Goal: Information Seeking & Learning: Learn about a topic

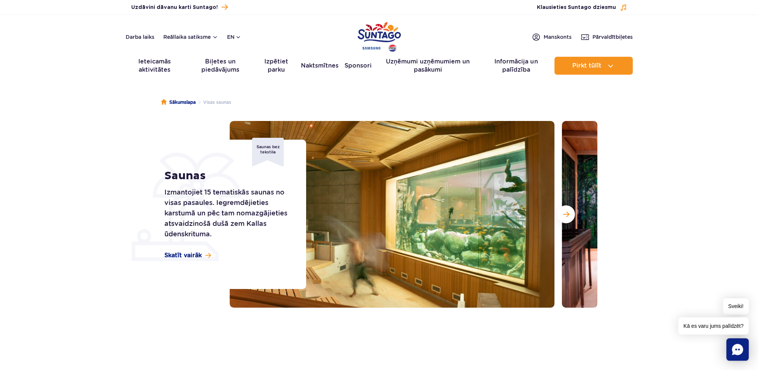
click at [661, 196] on section "Saunas Izmantojiet 15 tematiskās saunas no visas pasaules. Iegremdējieties kars…" at bounding box center [379, 214] width 758 height 187
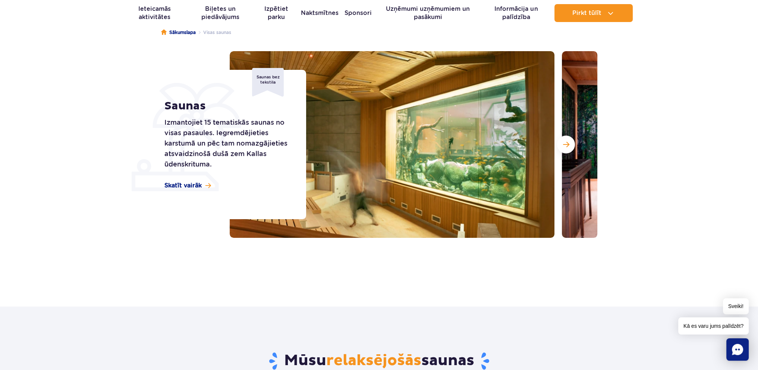
scroll to position [75, 0]
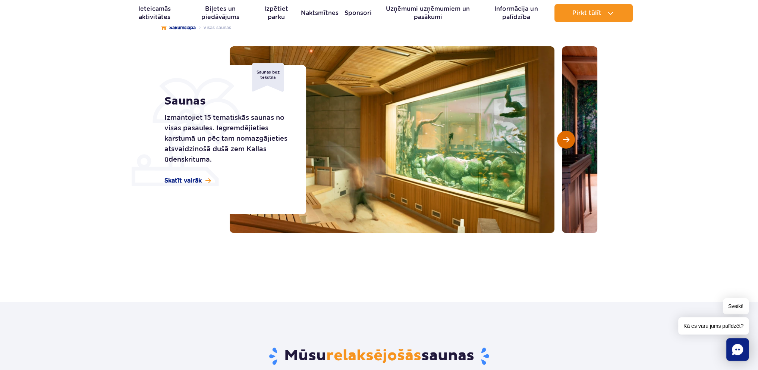
click at [565, 141] on span "Nākamais slaids" at bounding box center [566, 139] width 6 height 7
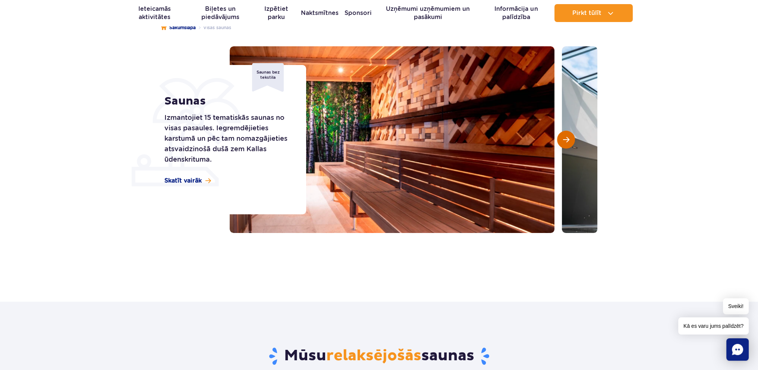
click at [565, 141] on span "Nākamais slaids" at bounding box center [566, 139] width 6 height 7
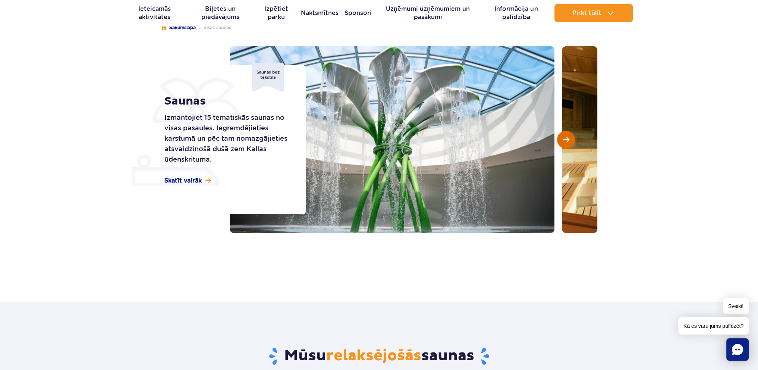
click at [565, 141] on span "Nākamais slaids" at bounding box center [566, 139] width 6 height 7
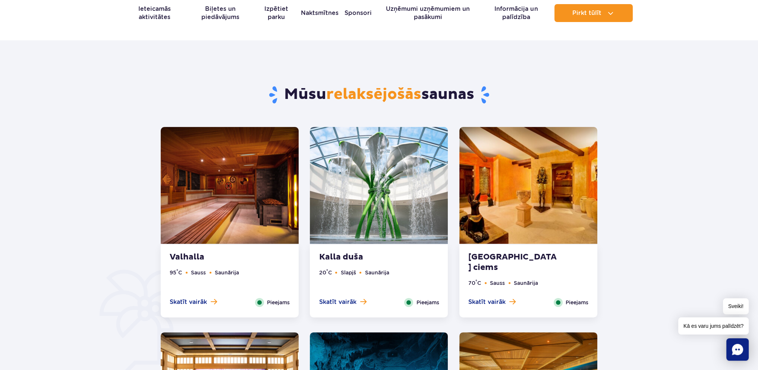
scroll to position [373, 0]
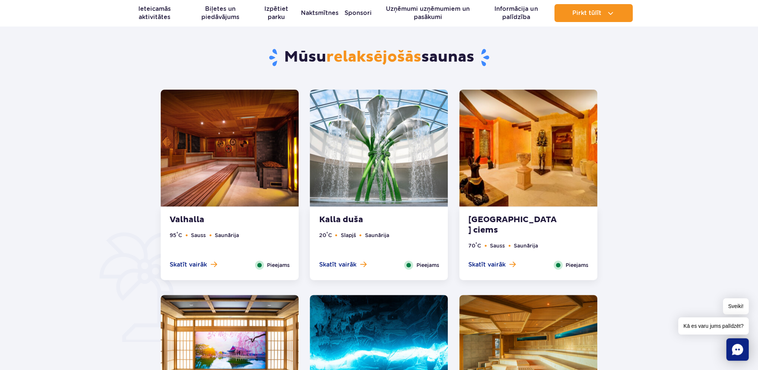
click at [248, 162] on img at bounding box center [230, 148] width 138 height 117
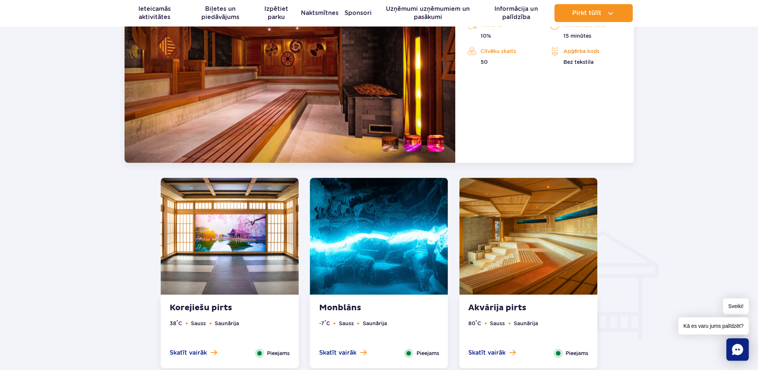
scroll to position [774, 0]
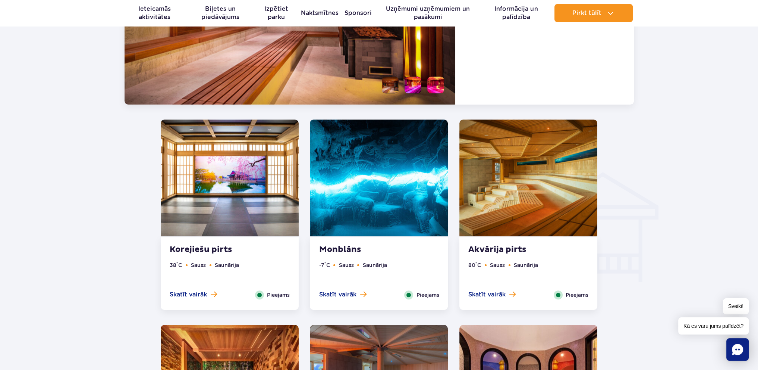
click at [237, 186] on img at bounding box center [230, 177] width 138 height 117
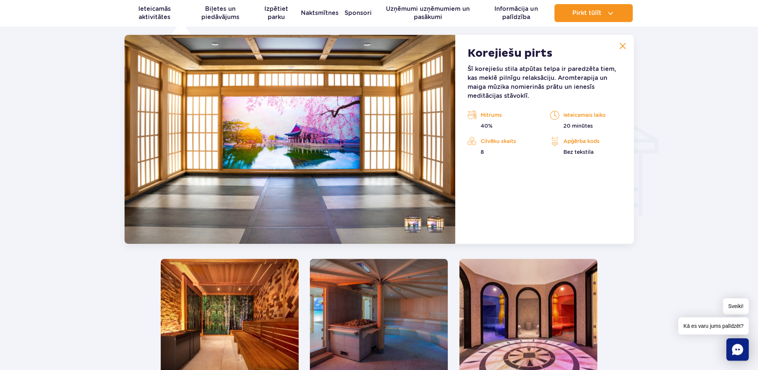
scroll to position [830, 0]
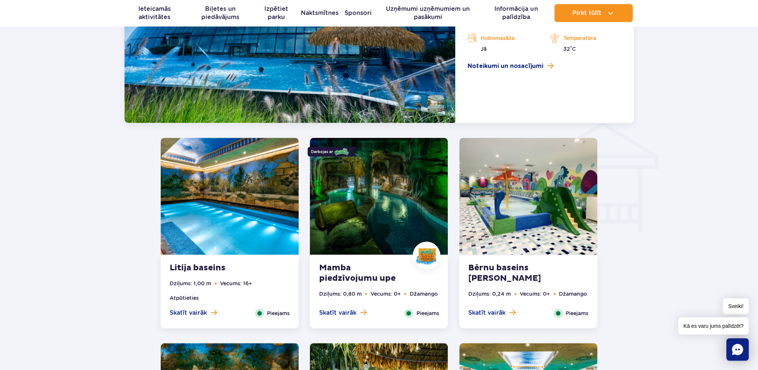
scroll to position [843, 0]
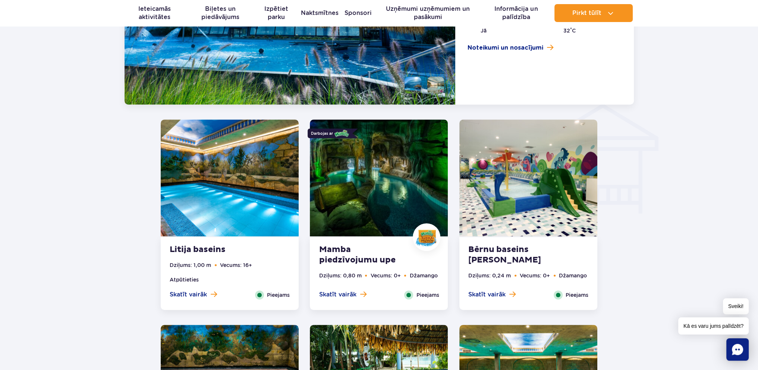
click at [366, 183] on img at bounding box center [379, 177] width 138 height 117
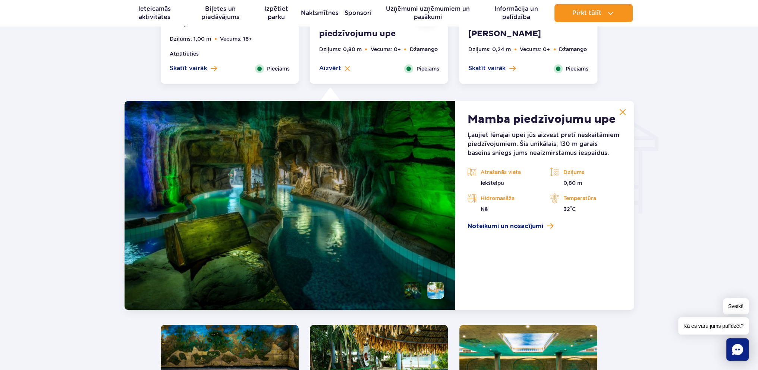
scroll to position [898, 0]
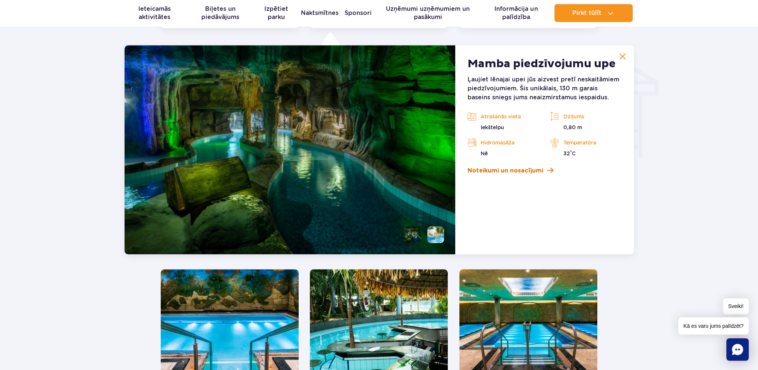
click at [503, 169] on font "Noteikumi un nosacījumi" at bounding box center [505, 171] width 76 height 6
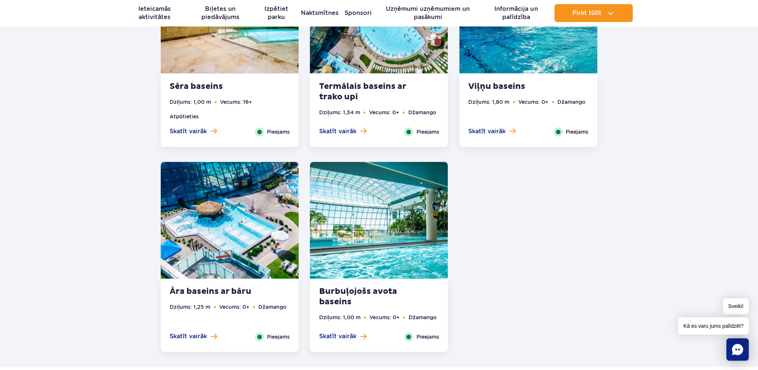
scroll to position [1421, 0]
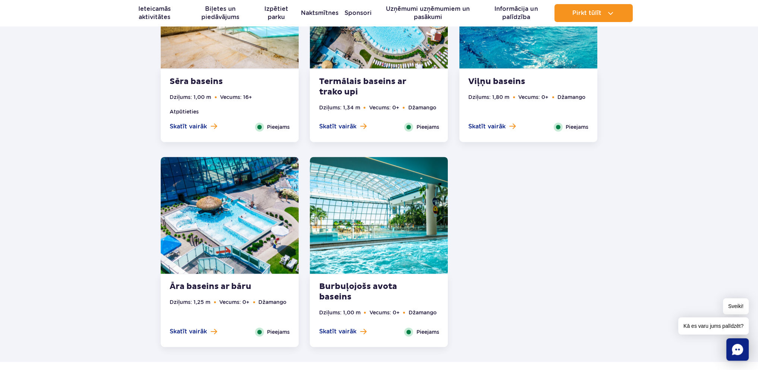
click at [363, 229] on img at bounding box center [379, 215] width 138 height 117
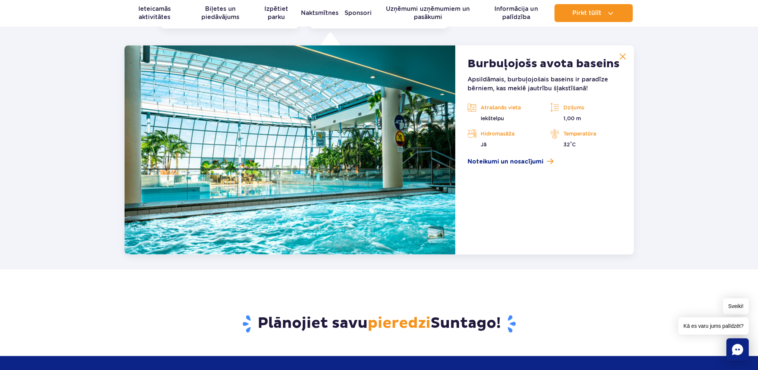
scroll to position [1327, 0]
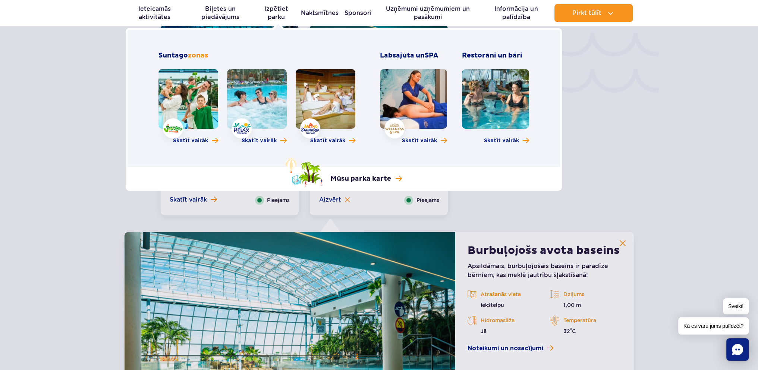
click at [488, 86] on link at bounding box center [495, 99] width 67 height 60
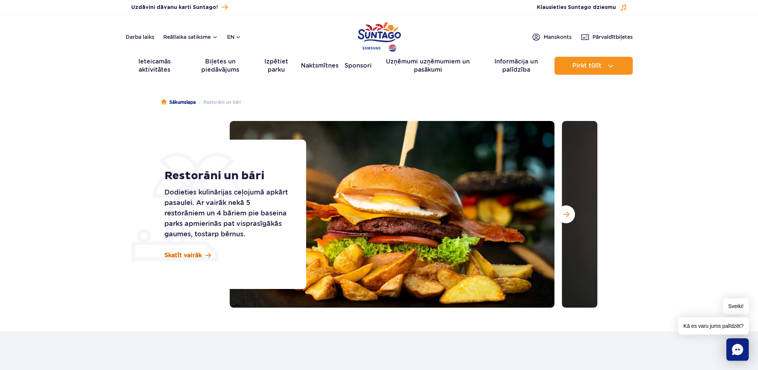
click at [180, 256] on font "Skatīt vairāk" at bounding box center [183, 254] width 37 height 7
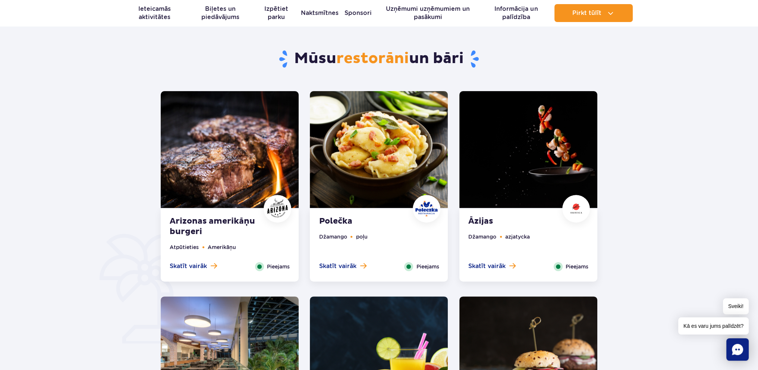
scroll to position [331, 0]
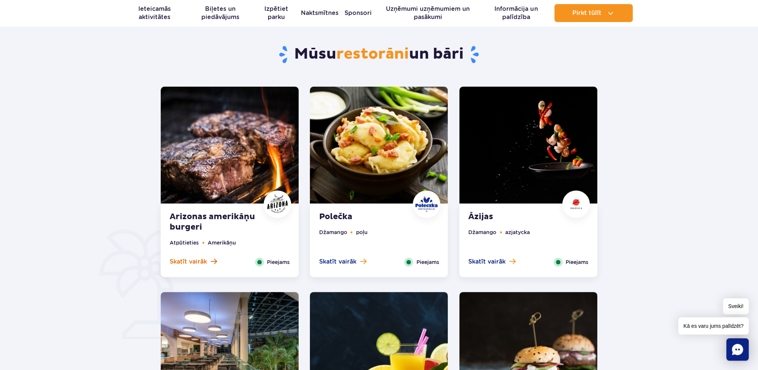
click at [191, 260] on font "Skatīt vairāk" at bounding box center [188, 261] width 37 height 7
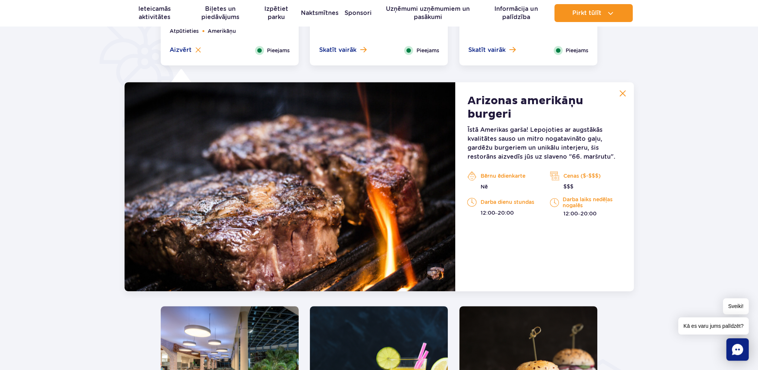
scroll to position [580, 0]
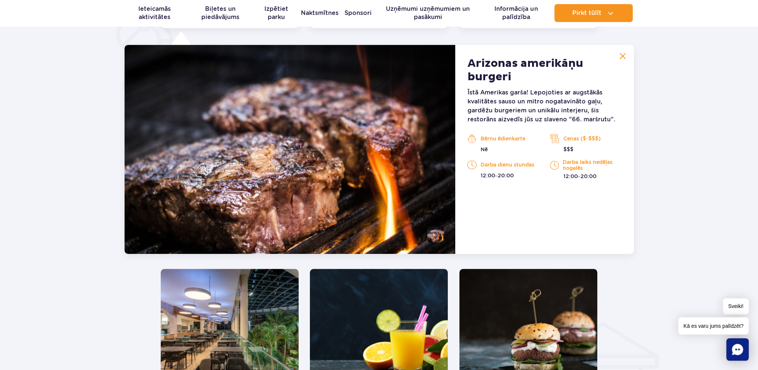
click at [624, 56] on img at bounding box center [623, 56] width 7 height 7
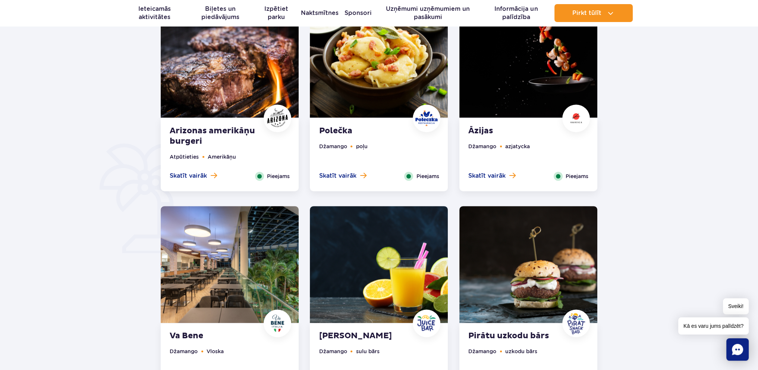
scroll to position [394, 0]
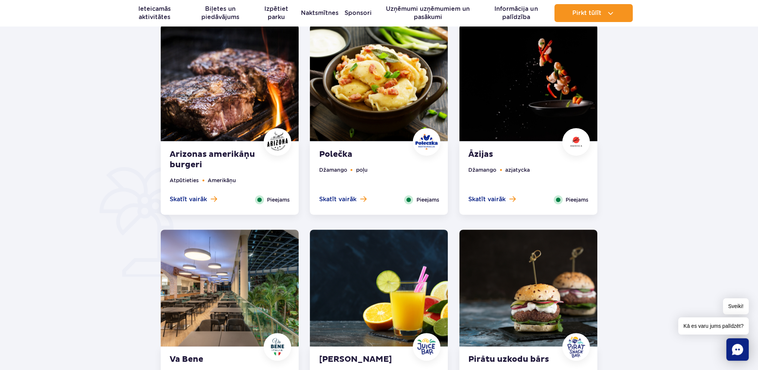
click at [336, 200] on font "Skatīt vairāk" at bounding box center [337, 198] width 37 height 7
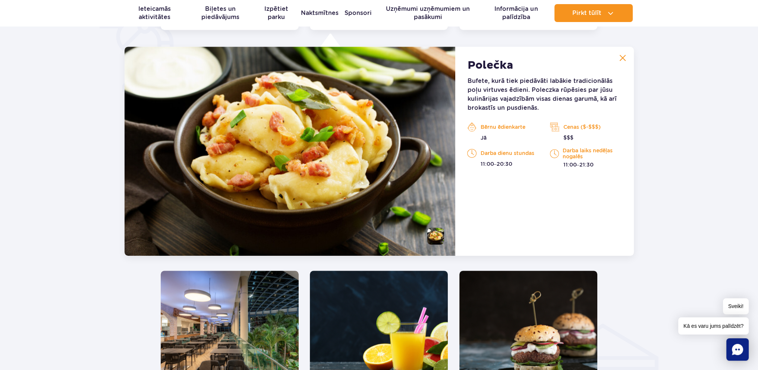
scroll to position [580, 0]
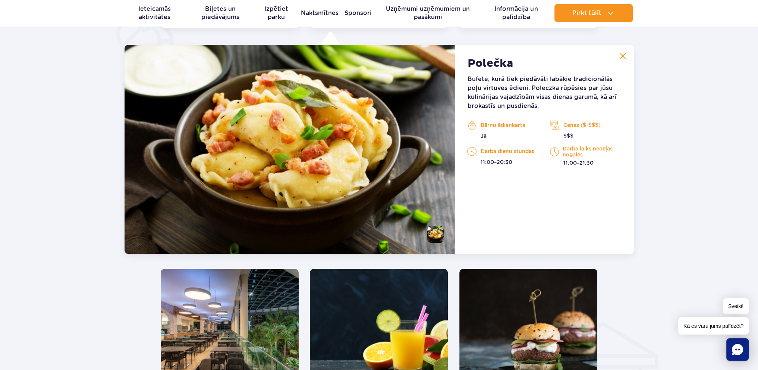
click at [623, 59] on button at bounding box center [623, 55] width 15 height 15
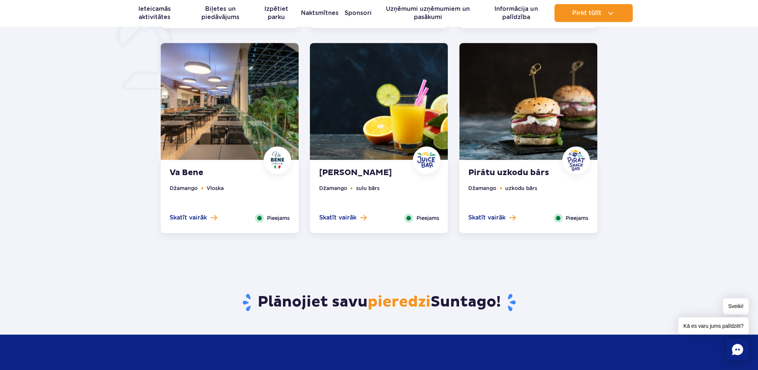
click at [528, 127] on img at bounding box center [529, 101] width 138 height 117
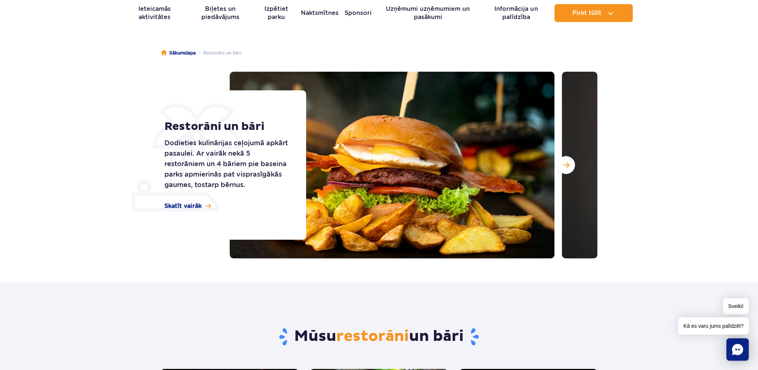
scroll to position [0, 0]
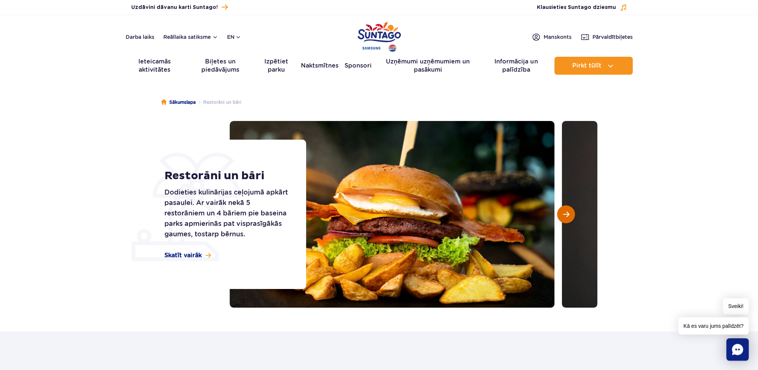
click at [569, 214] on span "Nākamais slaids" at bounding box center [566, 214] width 6 height 7
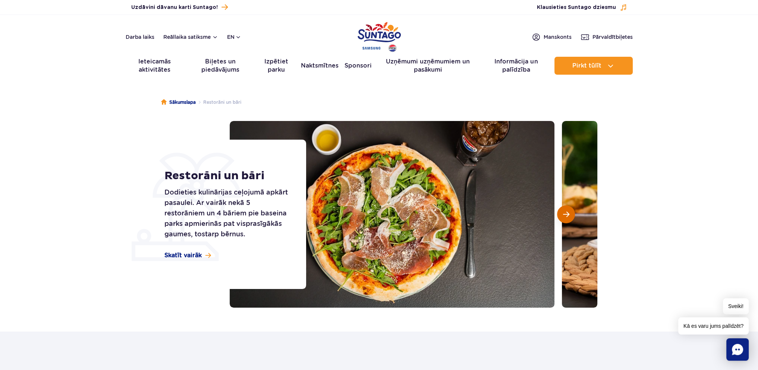
click at [569, 214] on span "Nākamais slaids" at bounding box center [566, 214] width 6 height 7
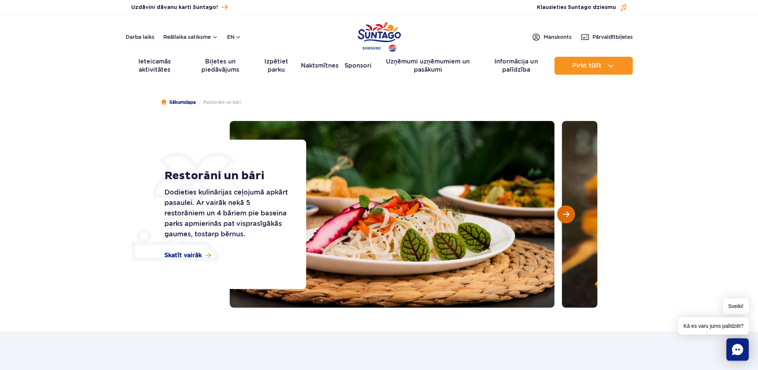
click at [569, 214] on span "Nākamais slaids" at bounding box center [566, 214] width 6 height 7
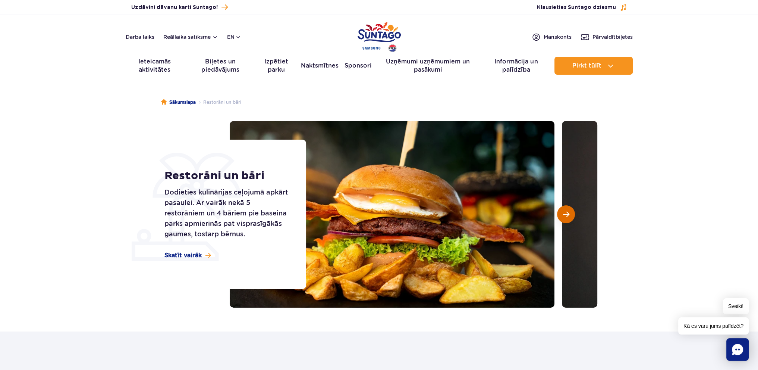
click at [569, 214] on span "Nākamais slaids" at bounding box center [566, 214] width 6 height 7
